Goal: Obtain resource: Obtain resource

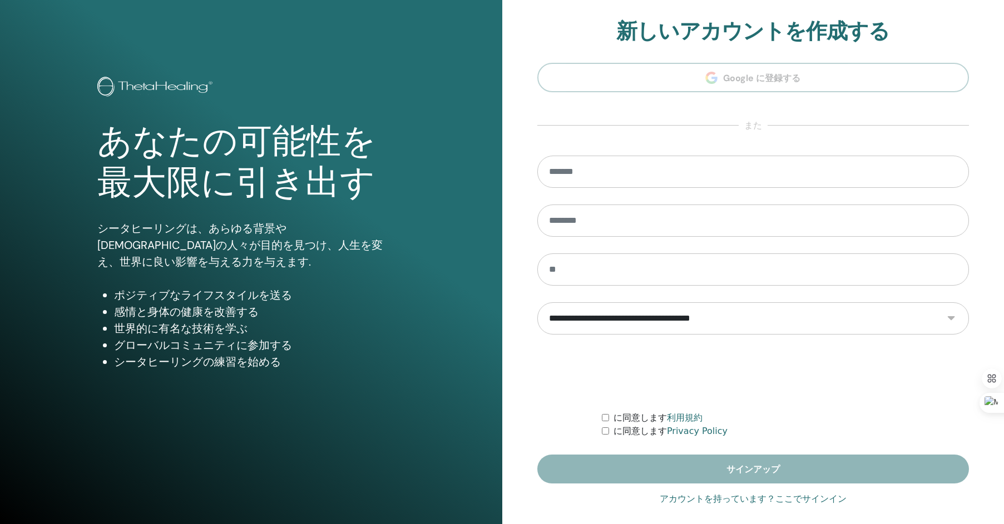
type input "**********"
click at [797, 494] on link "アカウントを持っています？ここでサインイン" at bounding box center [753, 499] width 187 height 13
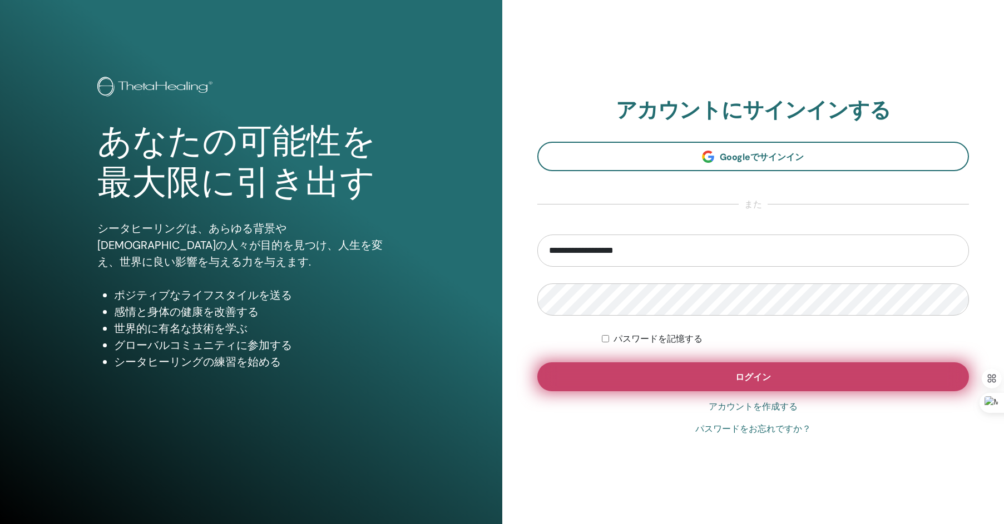
click at [774, 383] on button "ログイン" at bounding box center [753, 377] width 432 height 29
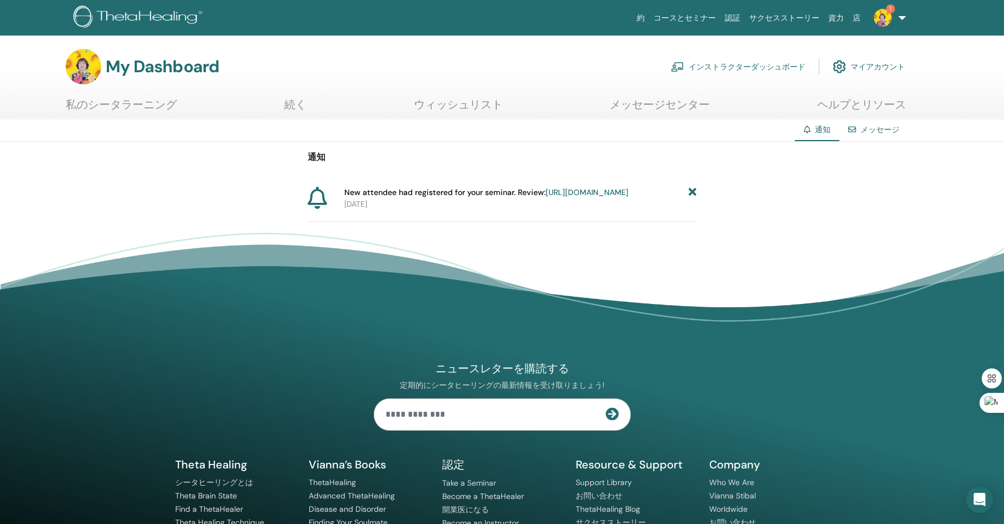
click at [698, 193] on div "通知 New attendee had registered for your seminar. Review: https://member.thetahe…" at bounding box center [502, 182] width 1004 height 80
click at [691, 194] on icon at bounding box center [693, 193] width 8 height 12
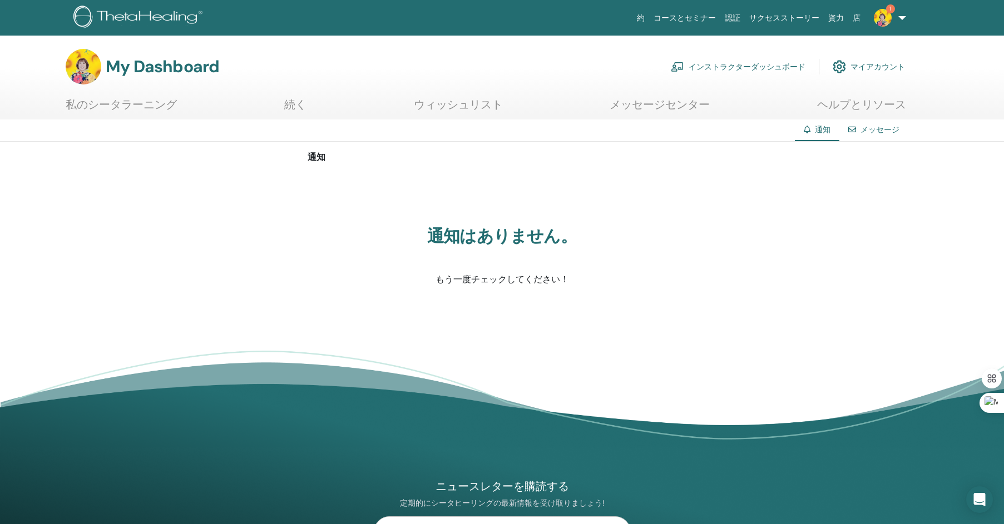
click at [731, 67] on link "インストラクターダッシュボード" at bounding box center [738, 67] width 135 height 24
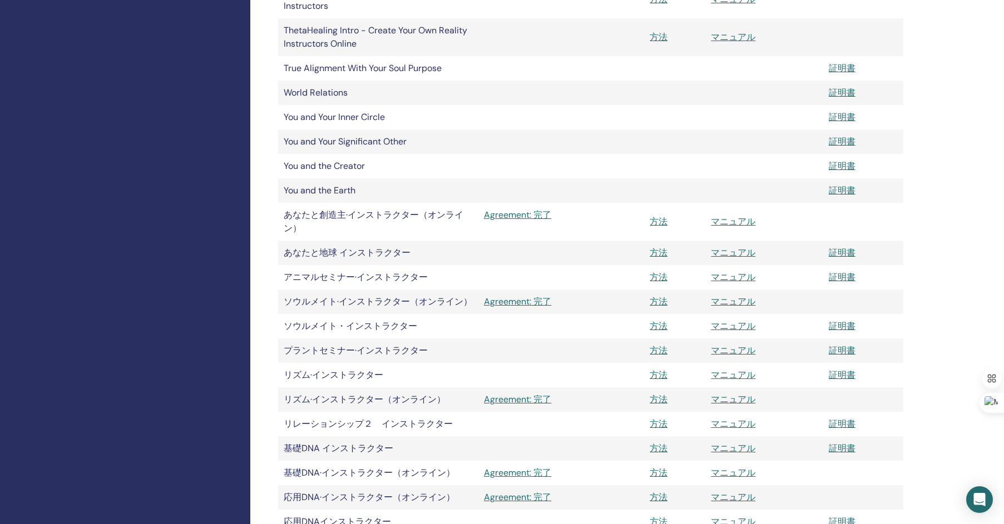
scroll to position [945, 0]
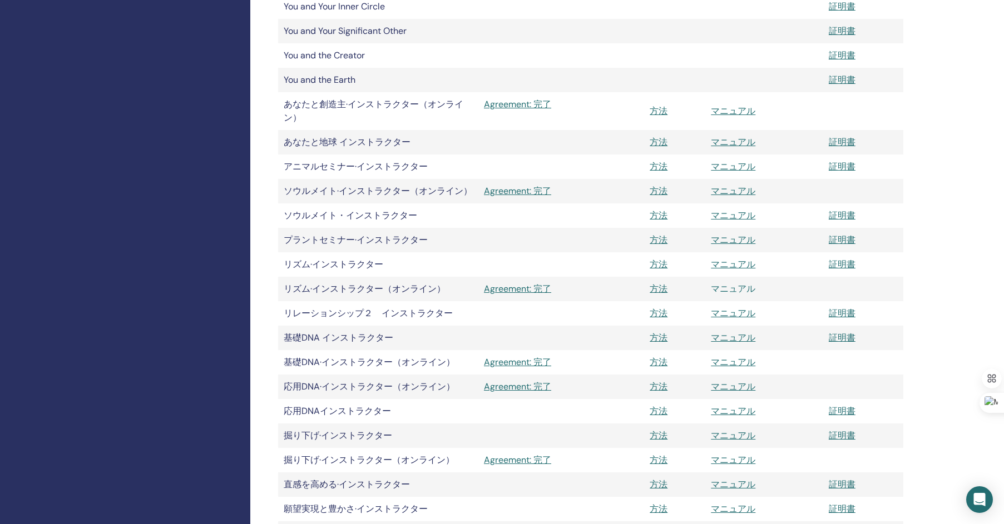
click at [725, 292] on link "マニュアル" at bounding box center [733, 289] width 44 height 12
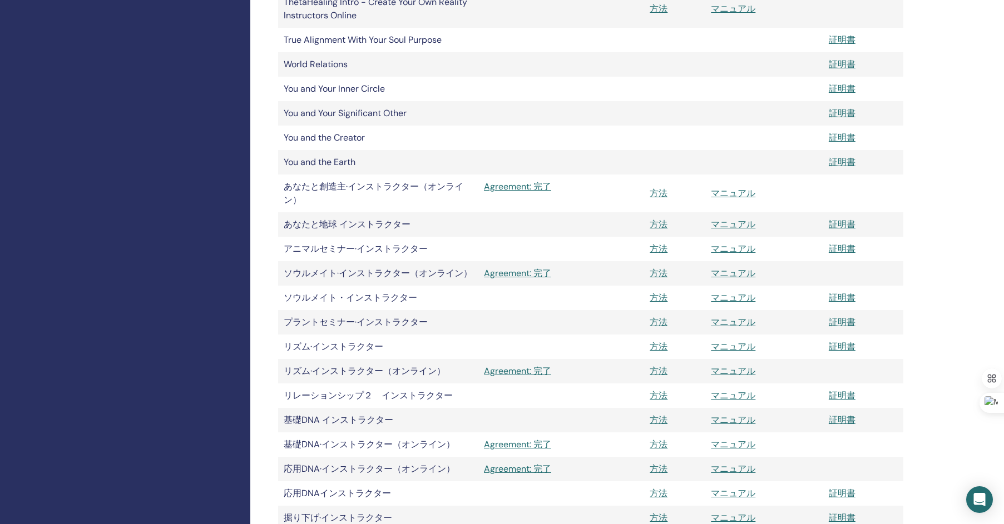
scroll to position [890, 0]
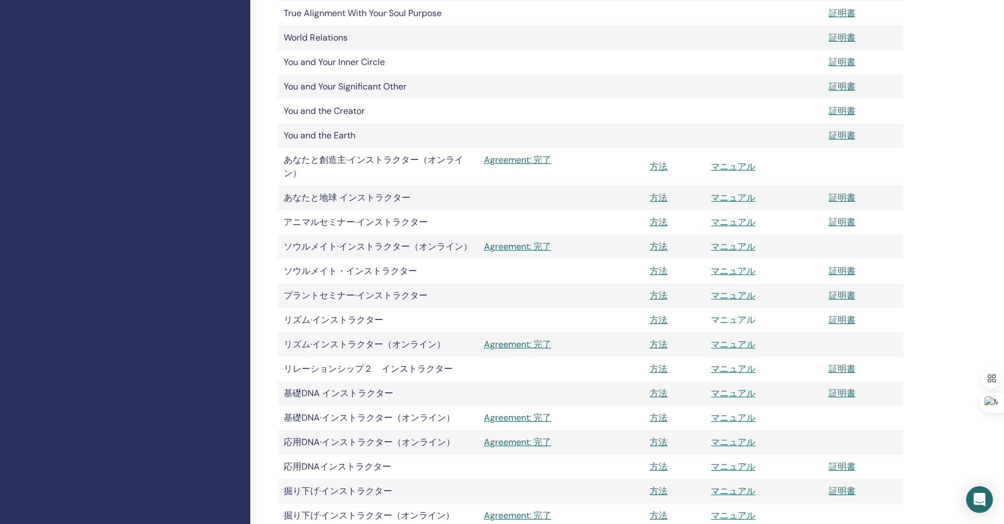
click at [734, 319] on link "マニュアル" at bounding box center [733, 320] width 44 height 12
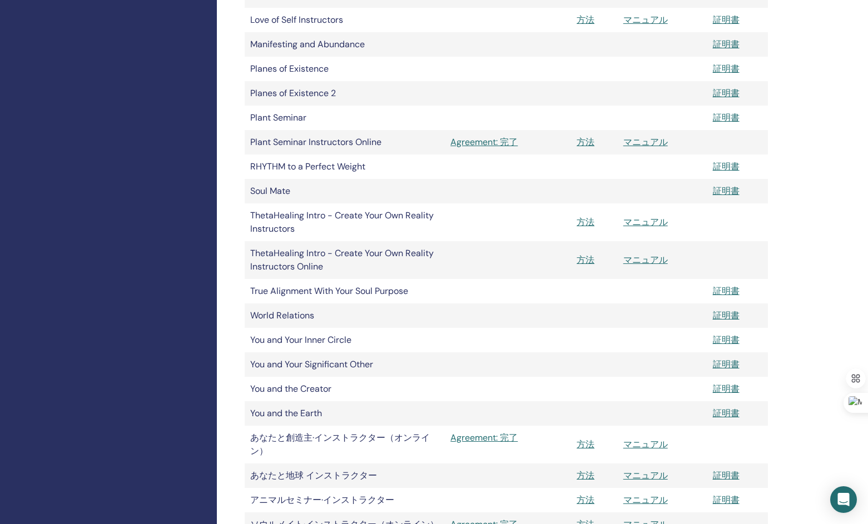
scroll to position [890, 0]
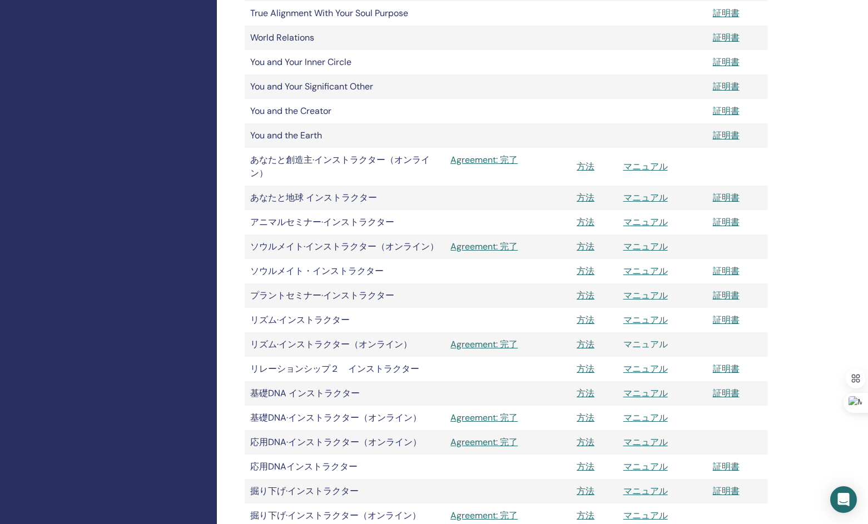
click at [653, 344] on link "マニュアル" at bounding box center [645, 345] width 44 height 12
